Goal: Information Seeking & Learning: Learn about a topic

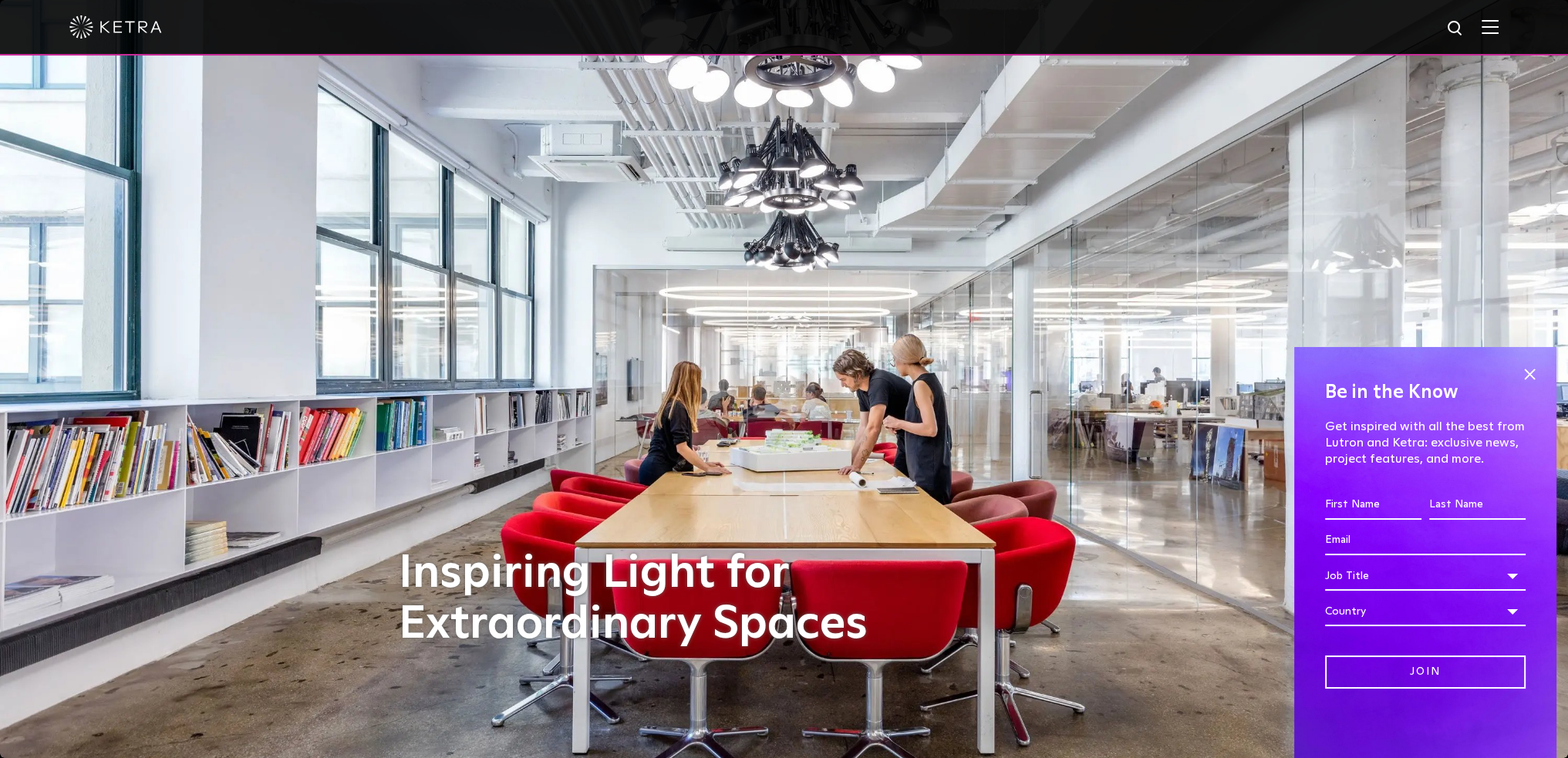
click at [1499, 29] on img at bounding box center [1490, 27] width 17 height 15
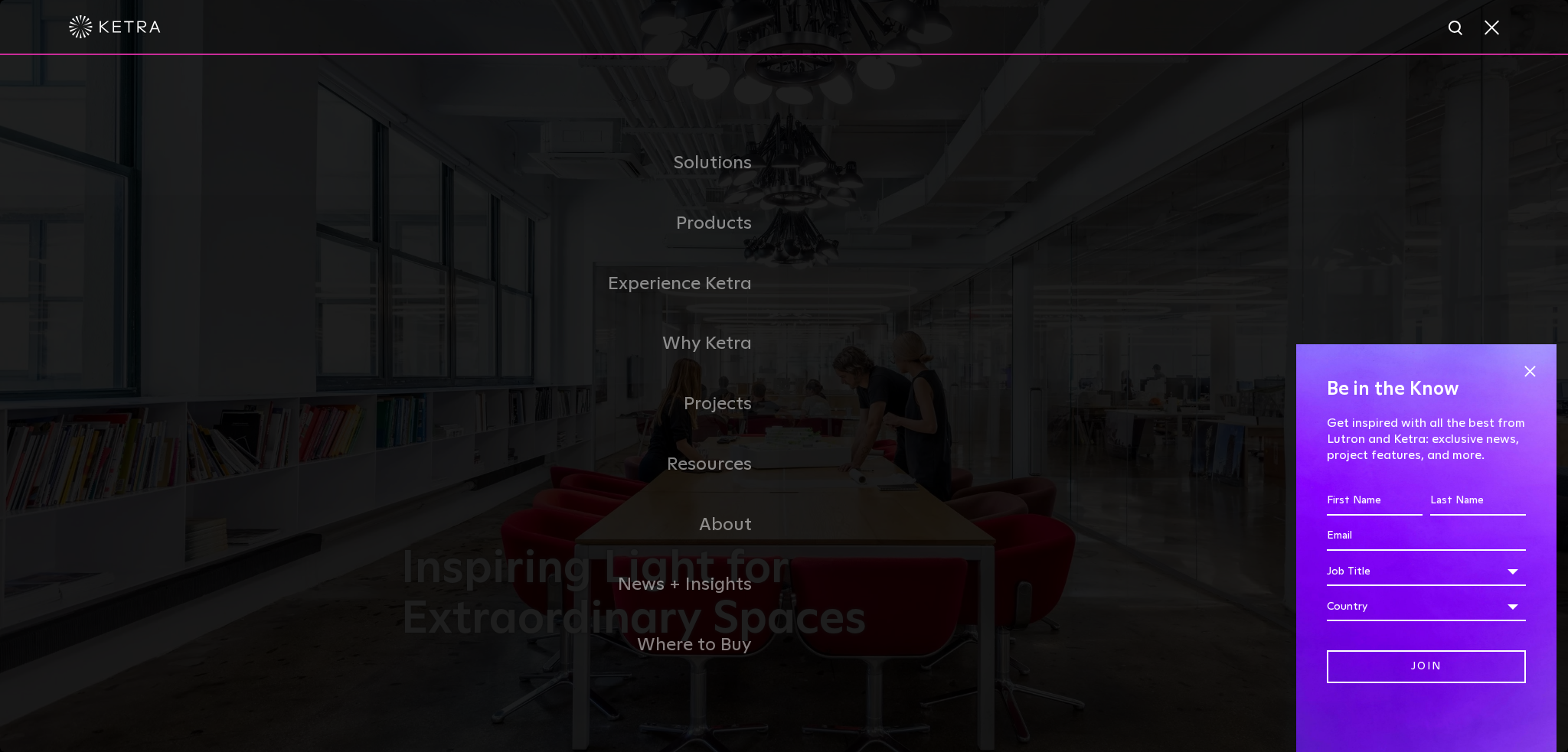
click at [0, 0] on link "Commercial Products" at bounding box center [0, 0] width 0 height 0
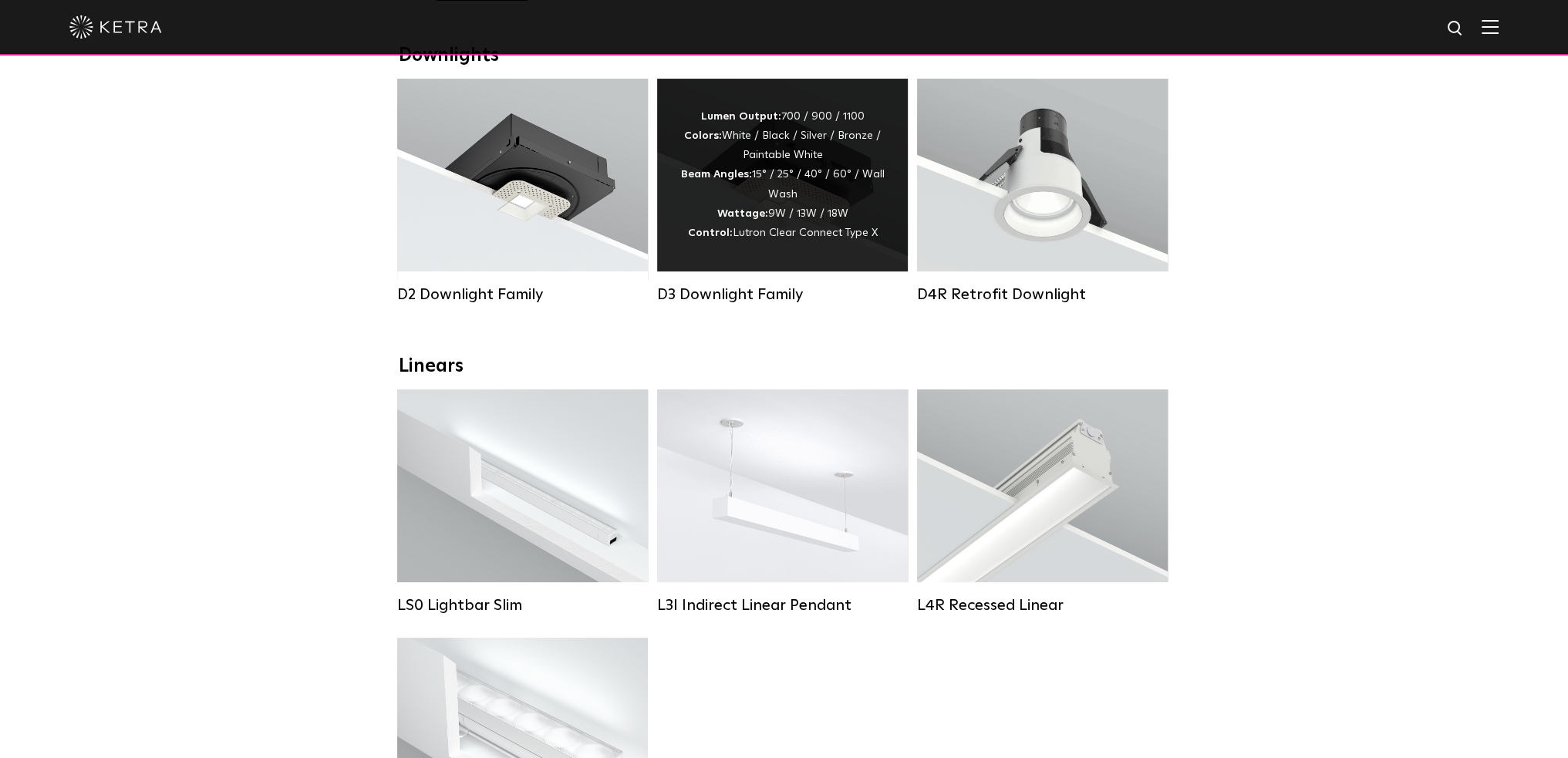
scroll to position [386, 0]
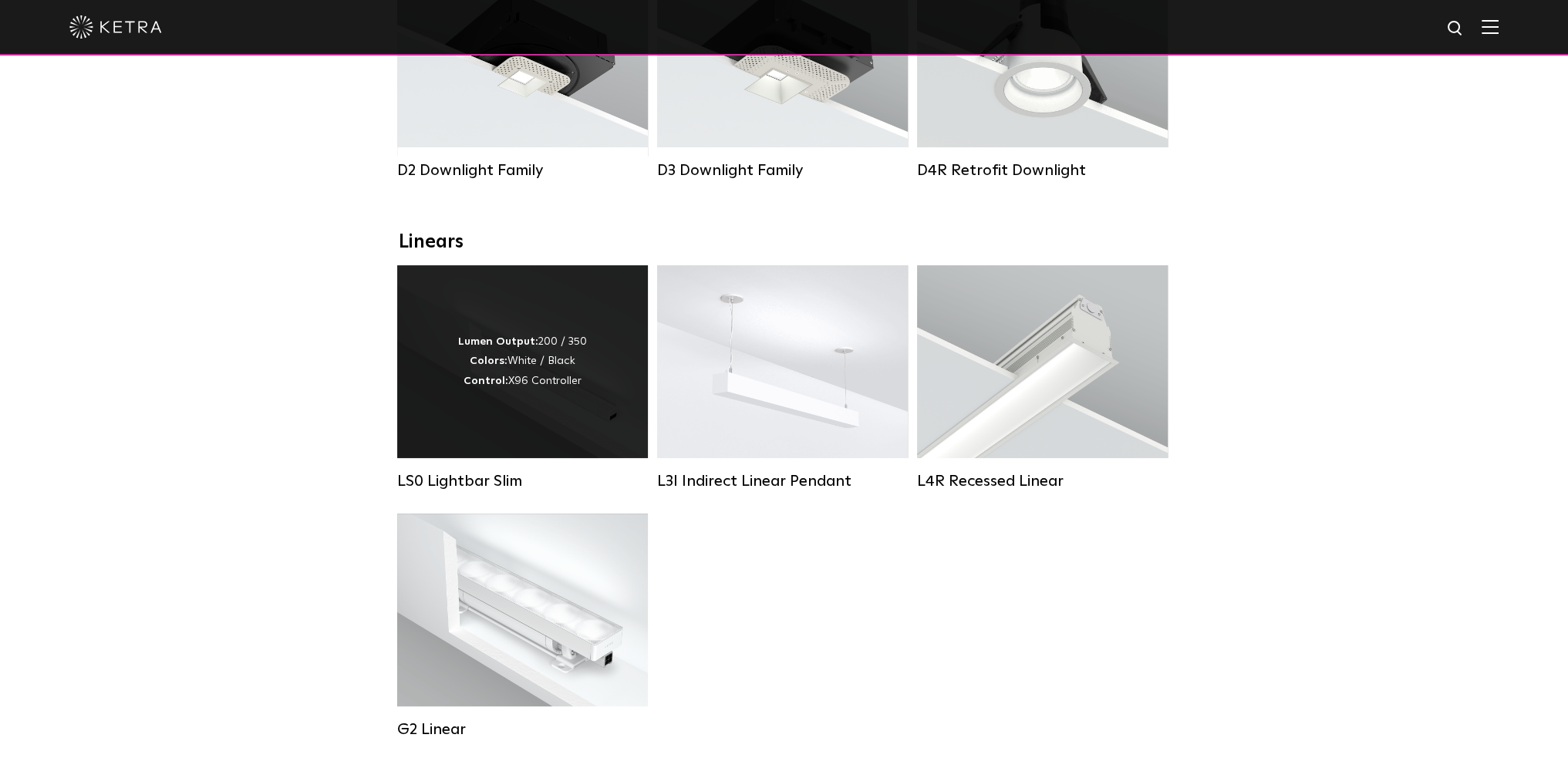
click at [538, 385] on div "Lumen Output: 200 / 350 Colors: White / Black Control: X96 Controller" at bounding box center [523, 362] width 129 height 59
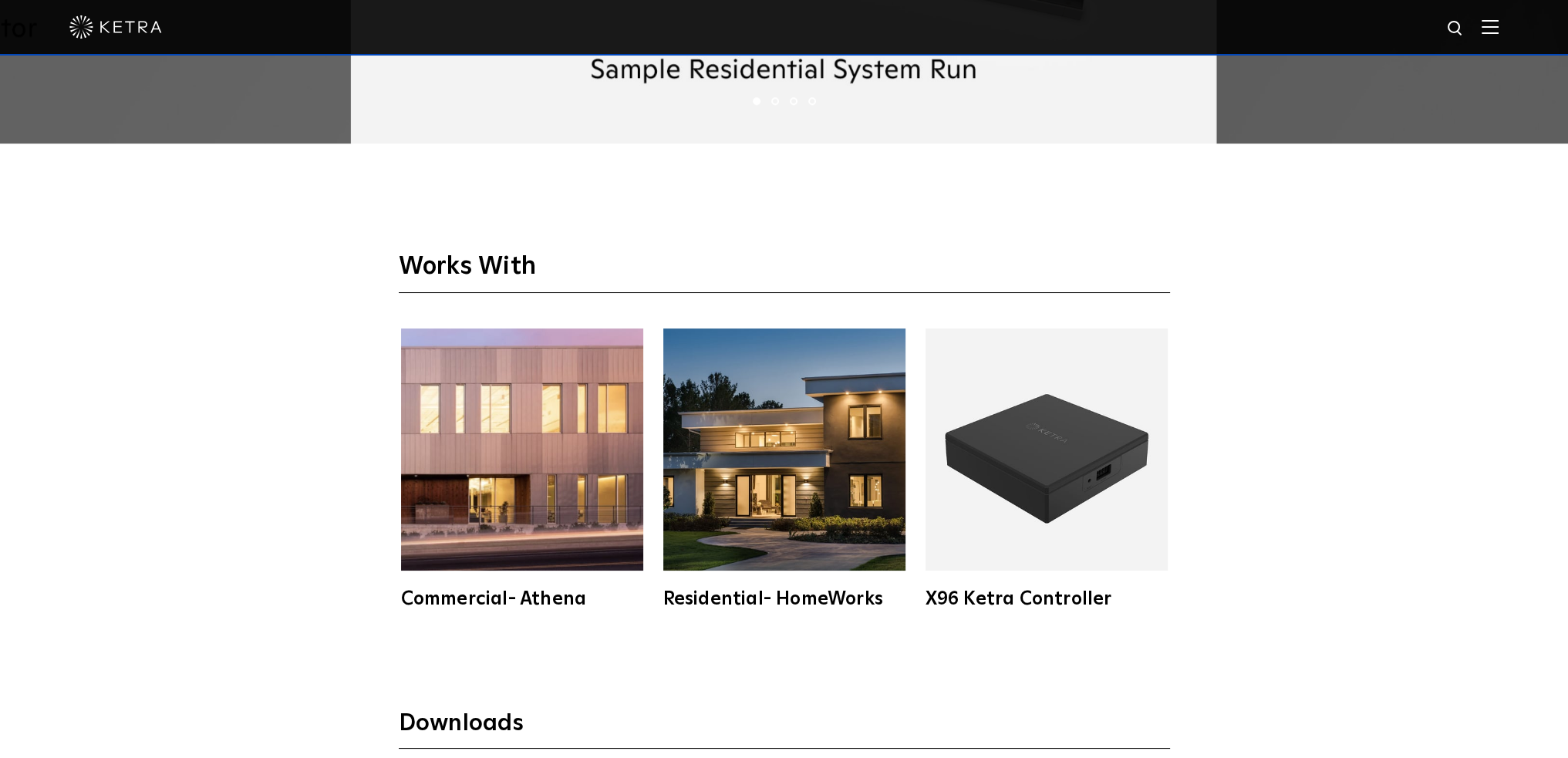
scroll to position [2700, 0]
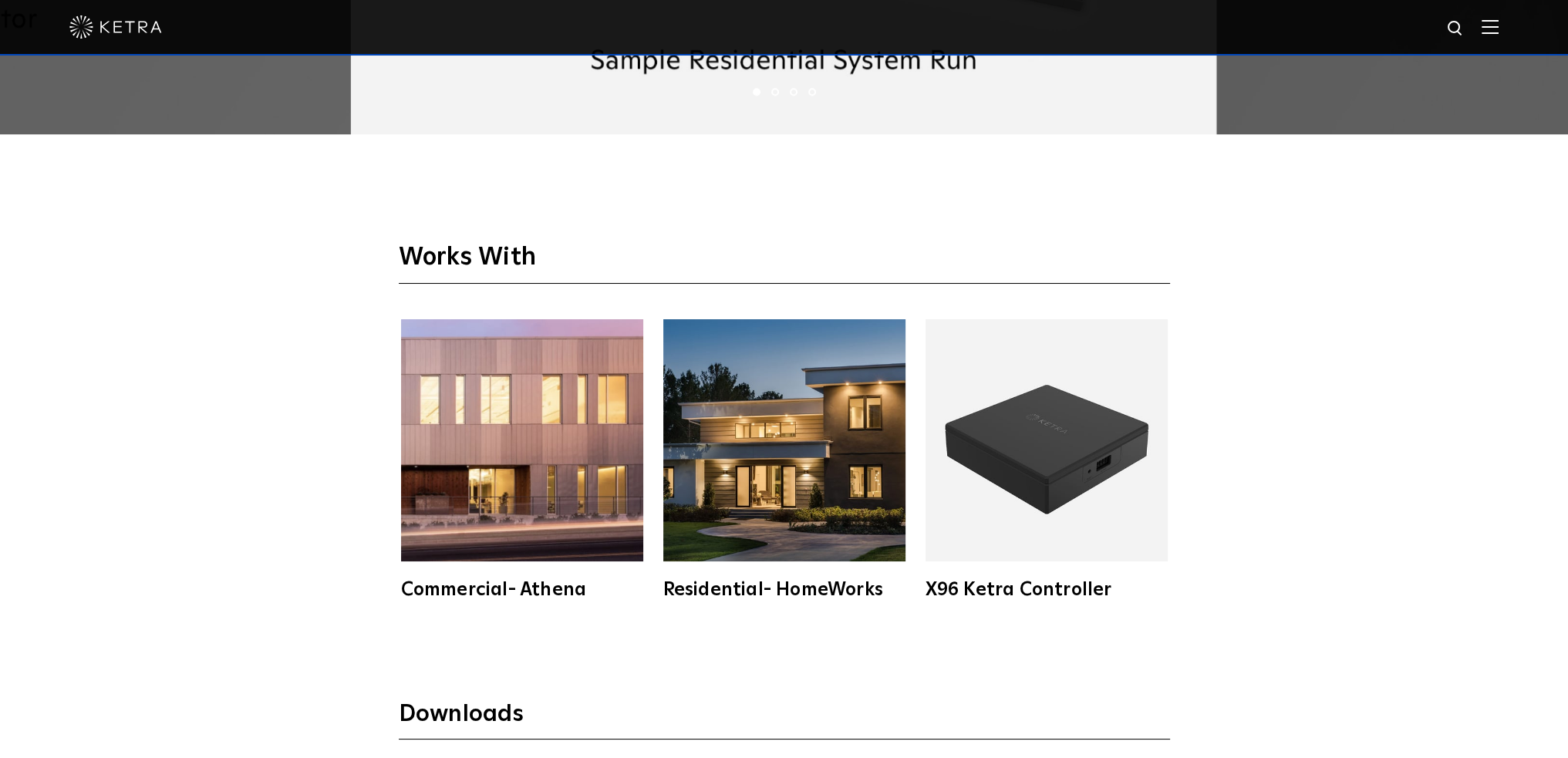
click at [575, 382] on img at bounding box center [522, 440] width 242 height 242
